Goal: Find contact information: Find contact information

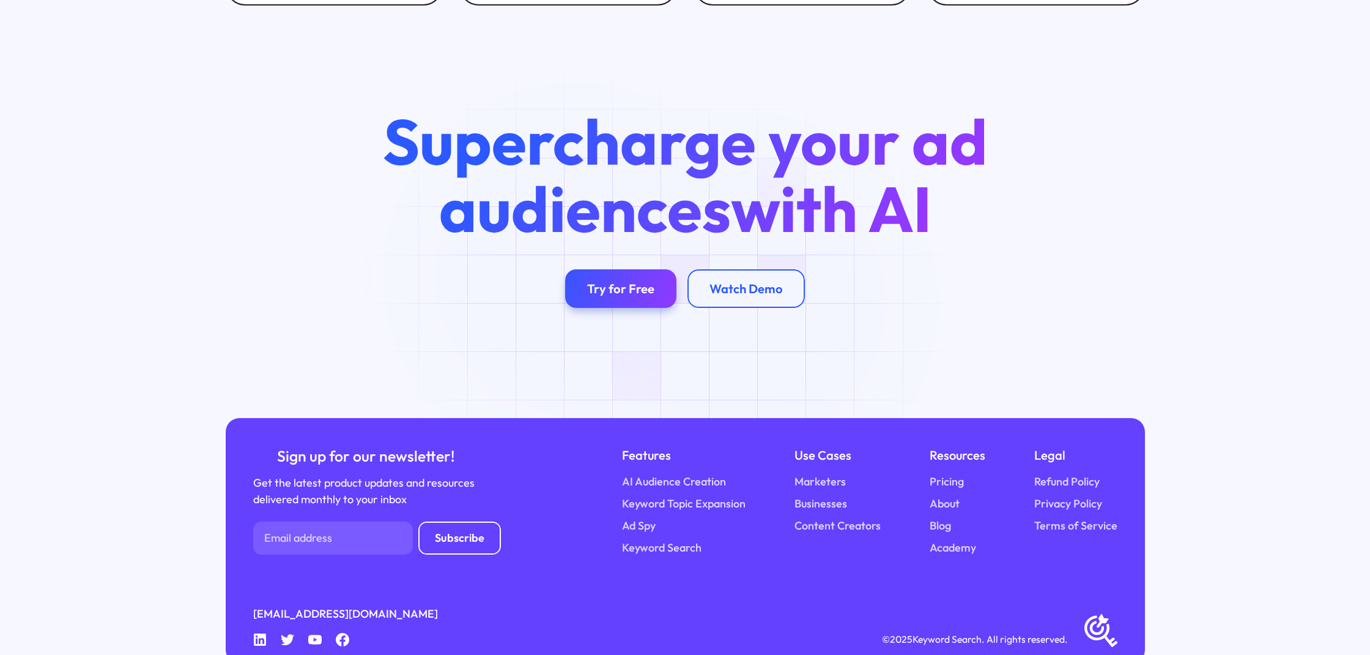
scroll to position [4737, 0]
click at [254, 633] on icon at bounding box center [260, 639] width 12 height 12
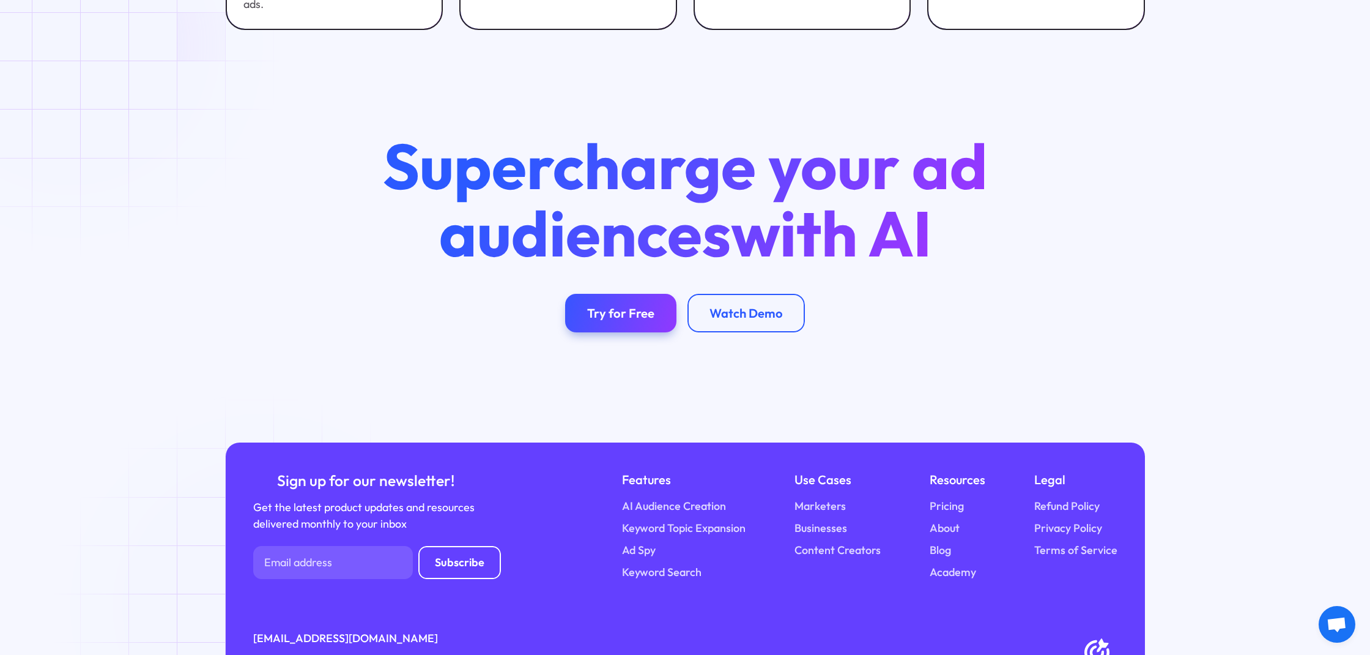
click at [263, 654] on icon at bounding box center [260, 664] width 12 height 12
click at [264, 654] on icon at bounding box center [260, 664] width 12 height 12
click at [337, 654] on icon at bounding box center [343, 664] width 14 height 14
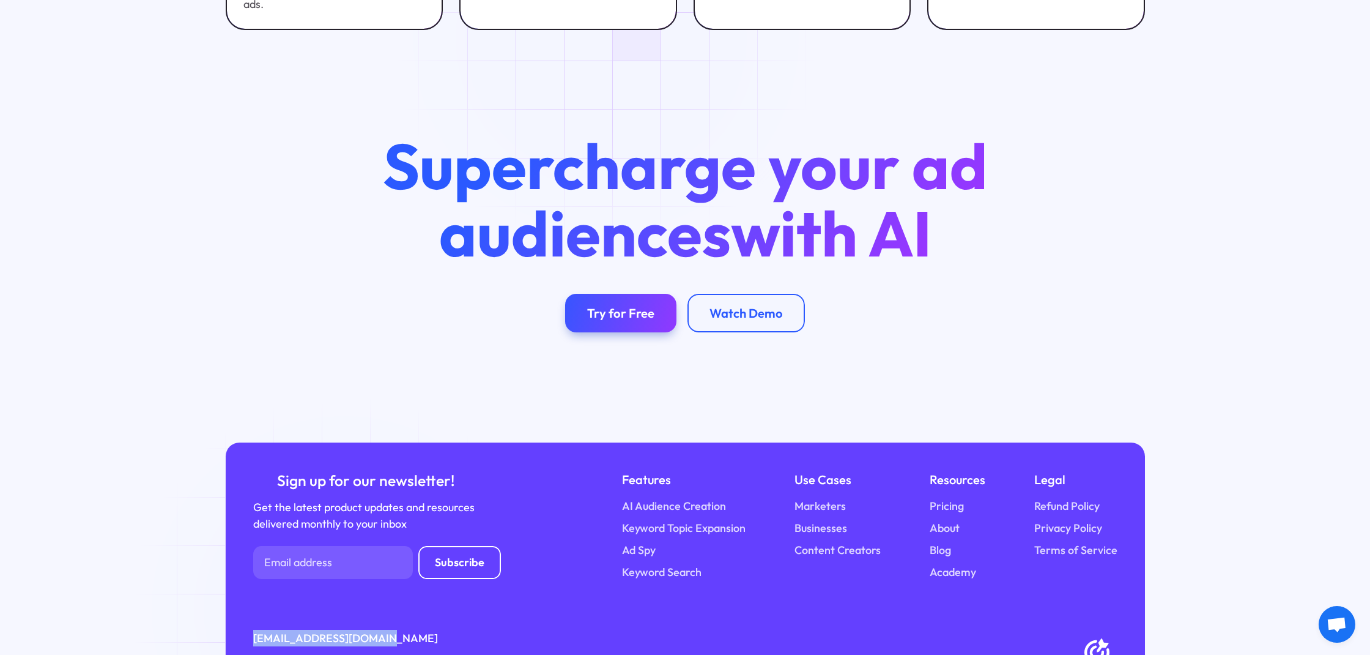
click at [344, 654] on icon at bounding box center [343, 664] width 14 height 14
click at [347, 630] on link "[EMAIL_ADDRESS][DOMAIN_NAME]" at bounding box center [345, 638] width 185 height 17
